Goal: Submit feedback/report problem

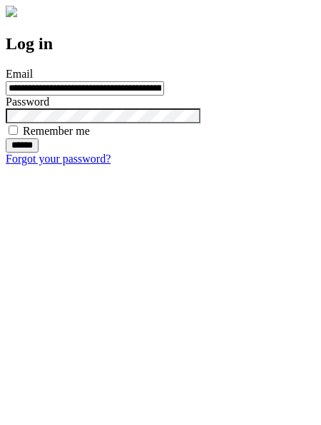
type input "**********"
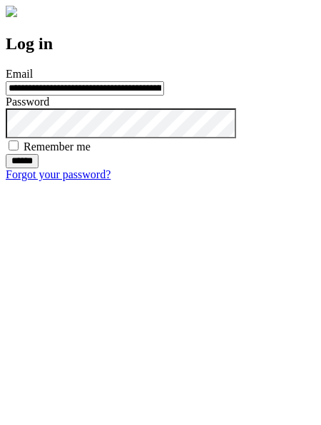
click at [39, 168] on input "******" at bounding box center [22, 161] width 33 height 14
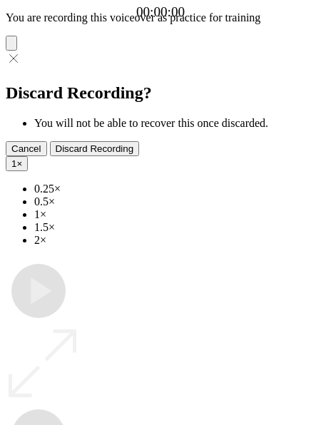
type input "**********"
